Goal: Information Seeking & Learning: Learn about a topic

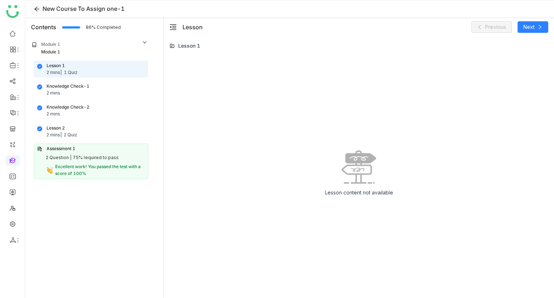
click at [39, 8] on icon at bounding box center [37, 9] width 6 height 6
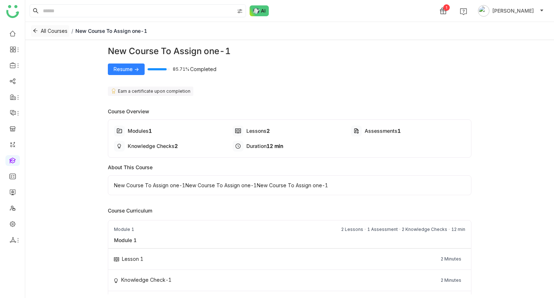
click at [51, 29] on span "All Courses" at bounding box center [54, 31] width 27 height 8
